Goal: Entertainment & Leisure: Consume media (video, audio)

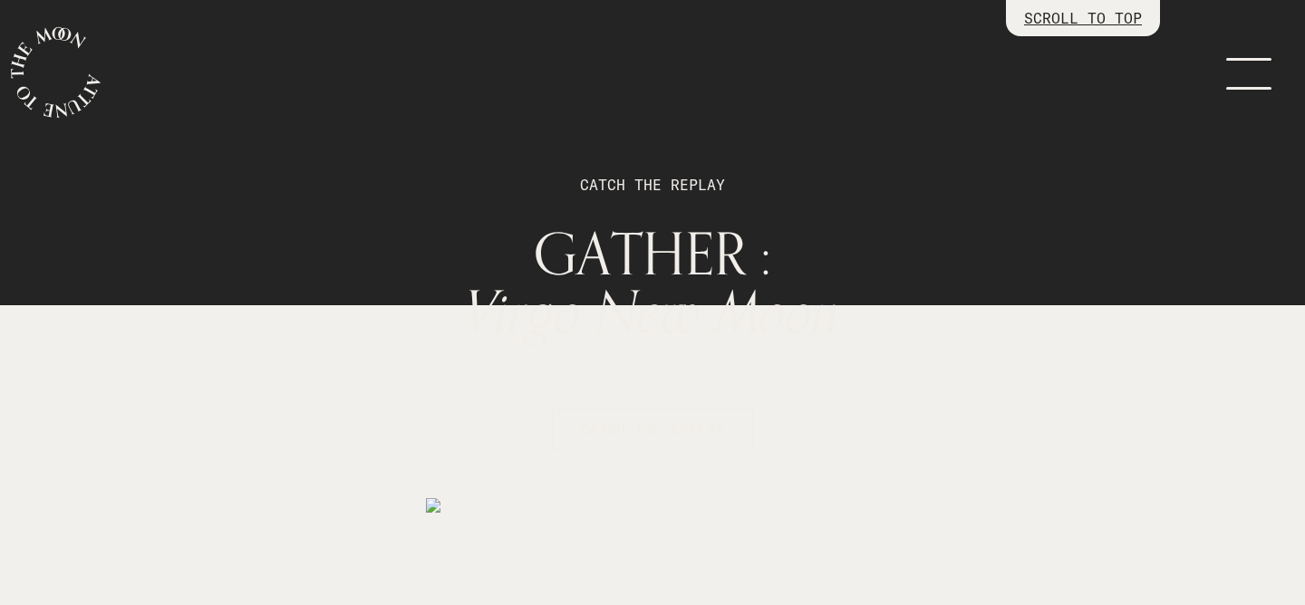
scroll to position [2888, 0]
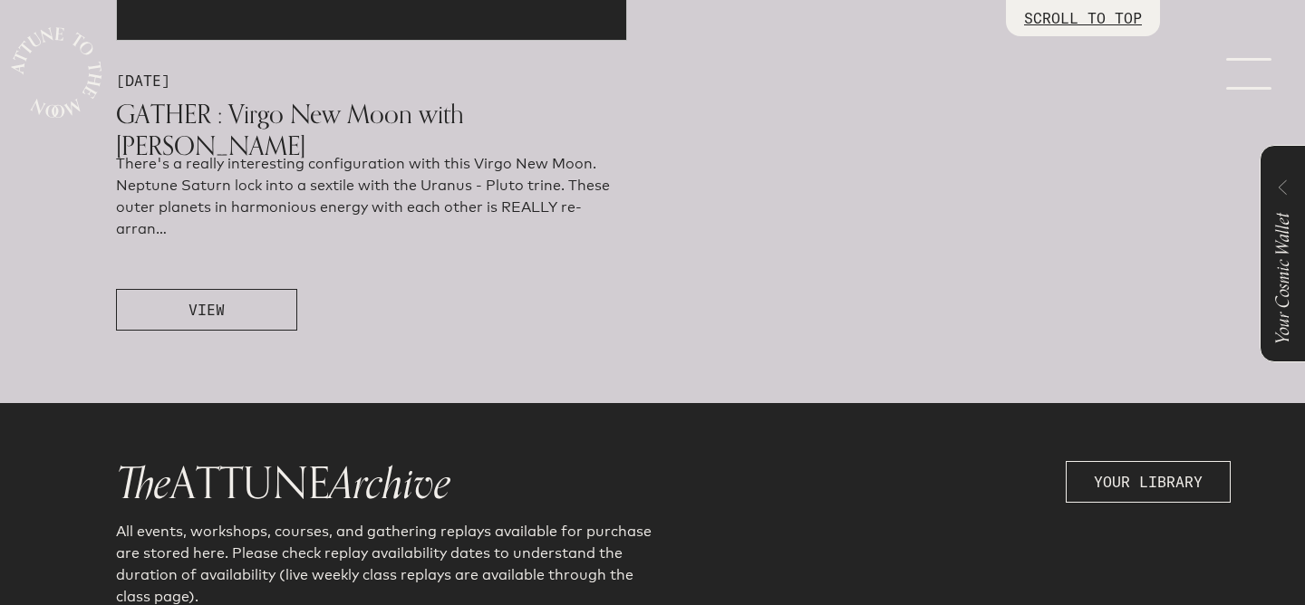
scroll to position [1190, 0]
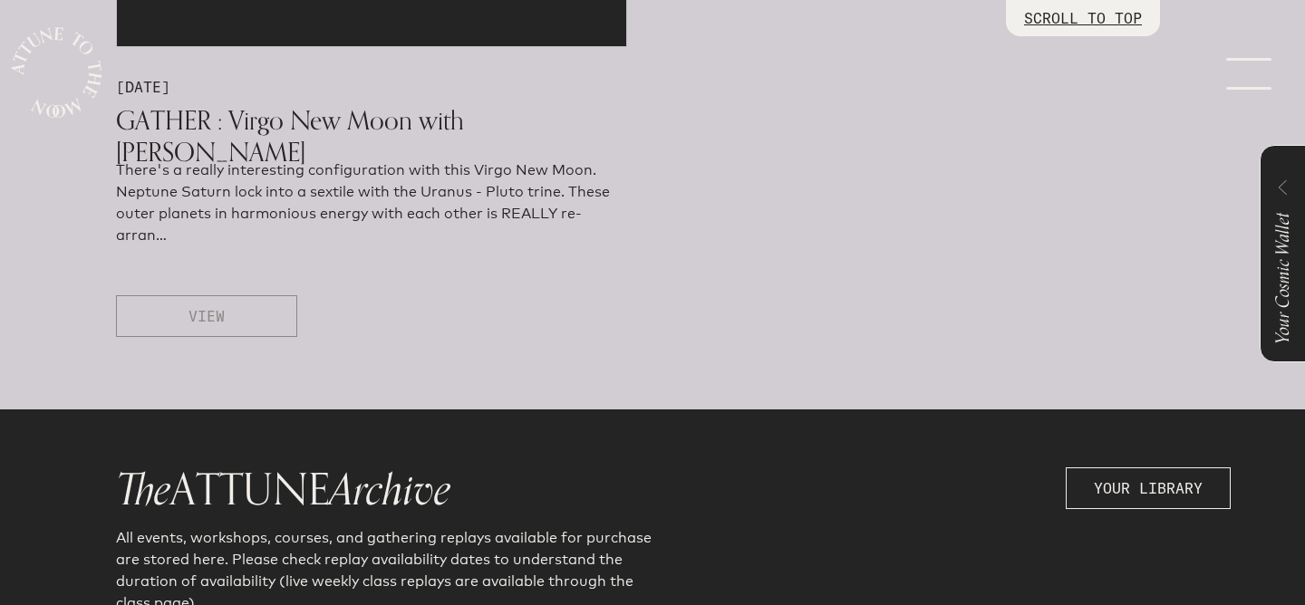
click at [207, 319] on span "VIEW" at bounding box center [207, 316] width 36 height 22
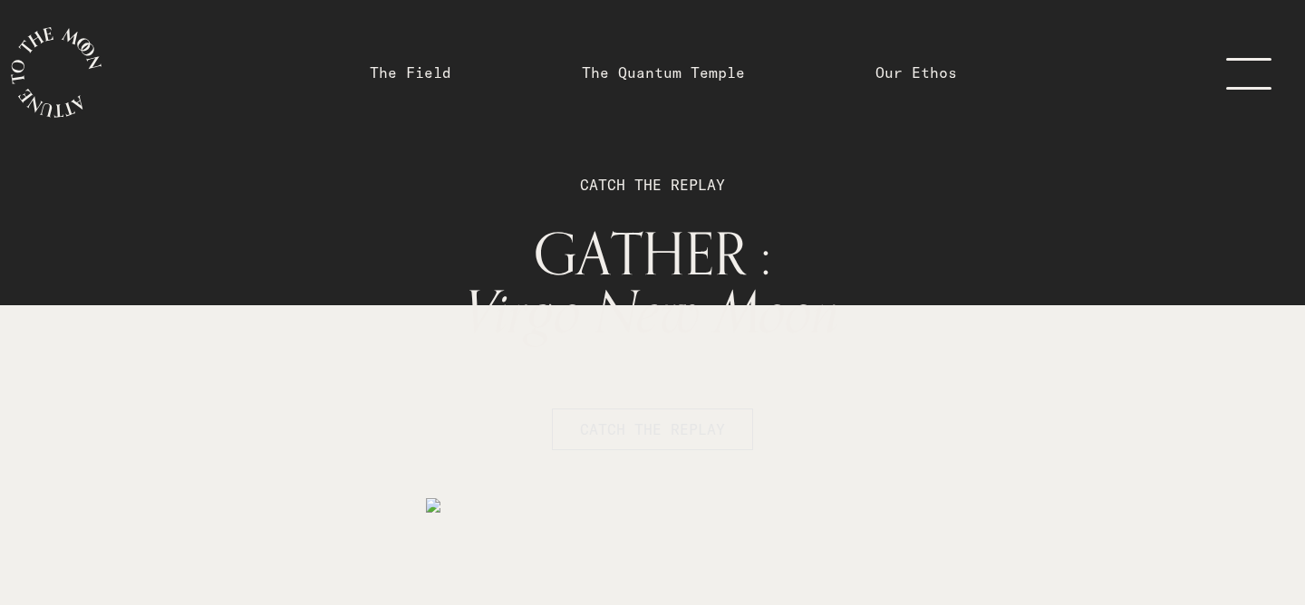
click at [674, 432] on span "CATCH THE REPLAY" at bounding box center [652, 430] width 145 height 22
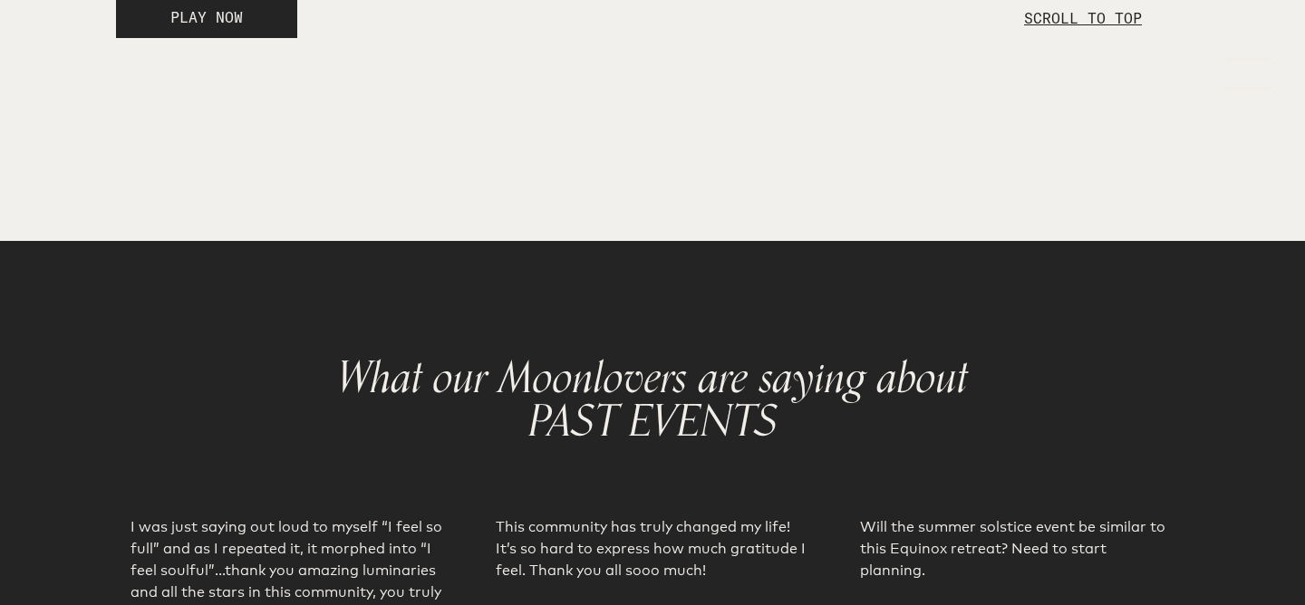
scroll to position [2888, 0]
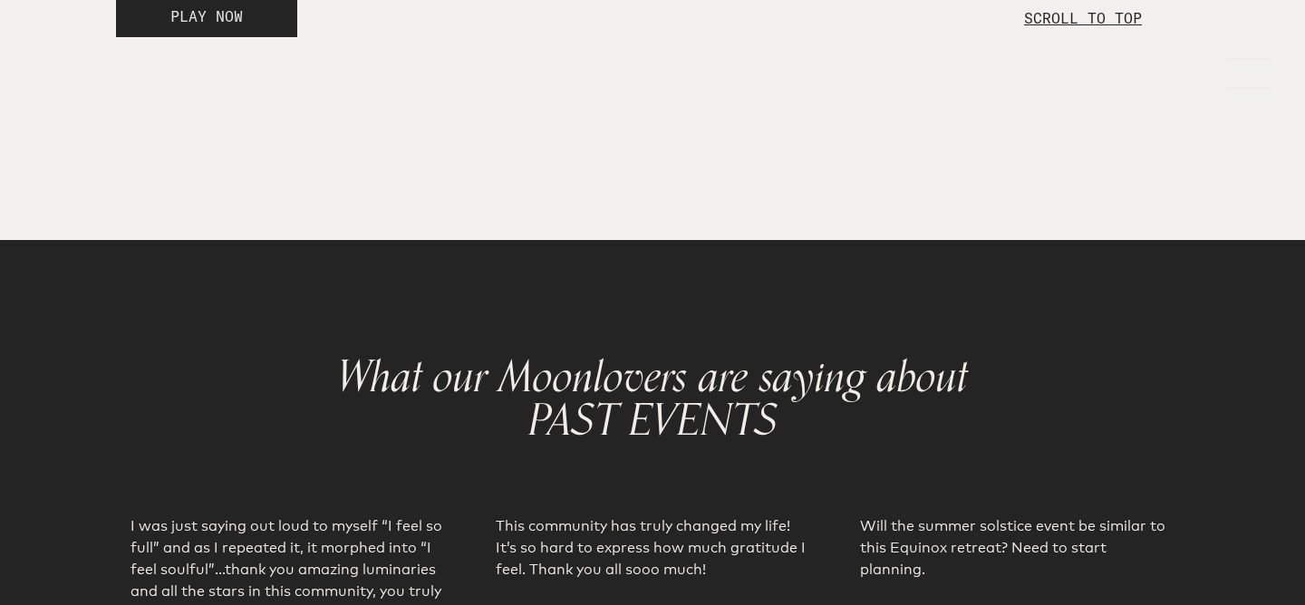
click at [253, 37] on button "PLAY NOW" at bounding box center [206, 16] width 181 height 42
